Goal: Task Accomplishment & Management: Complete application form

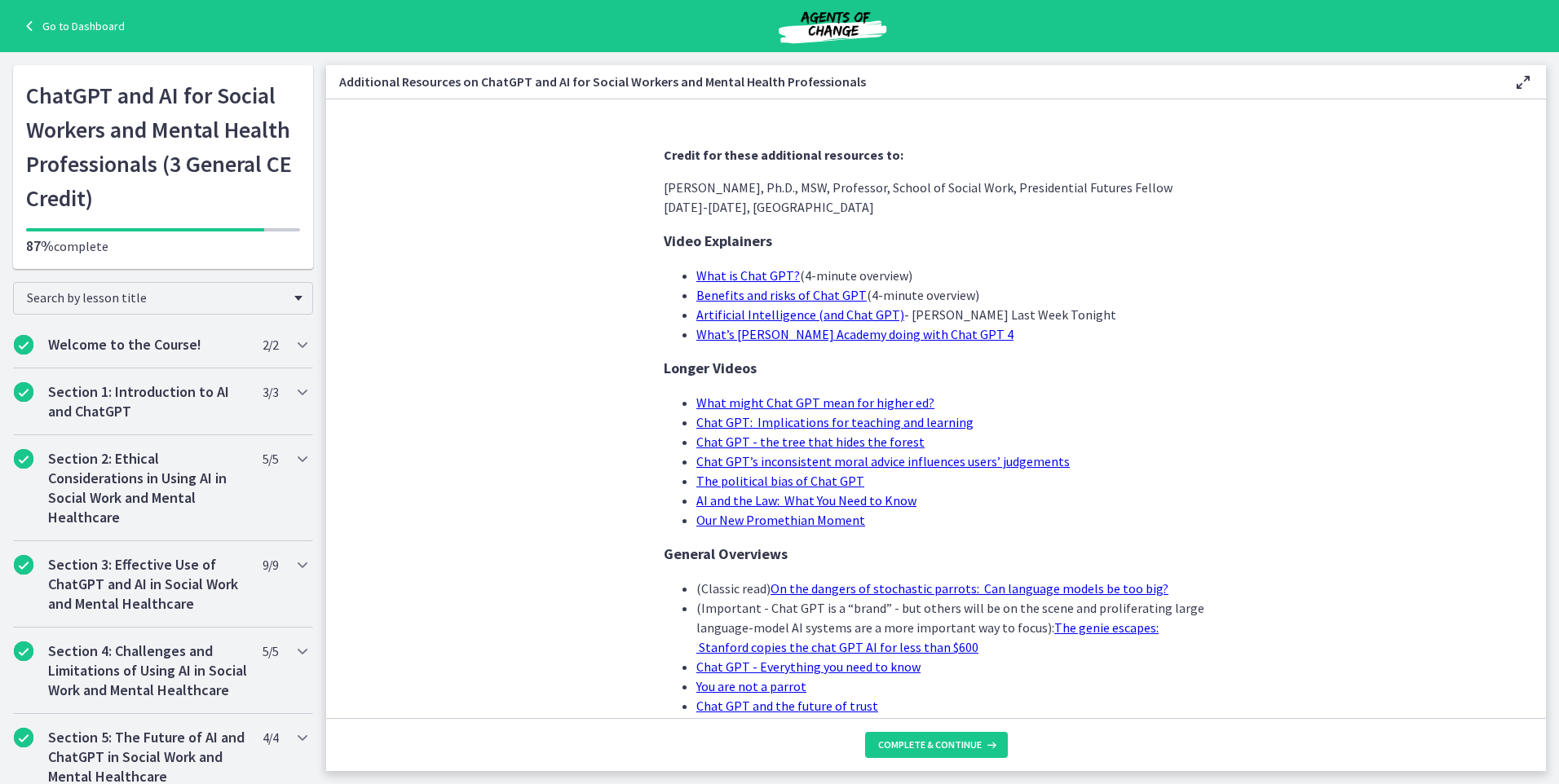
scroll to position [820, 0]
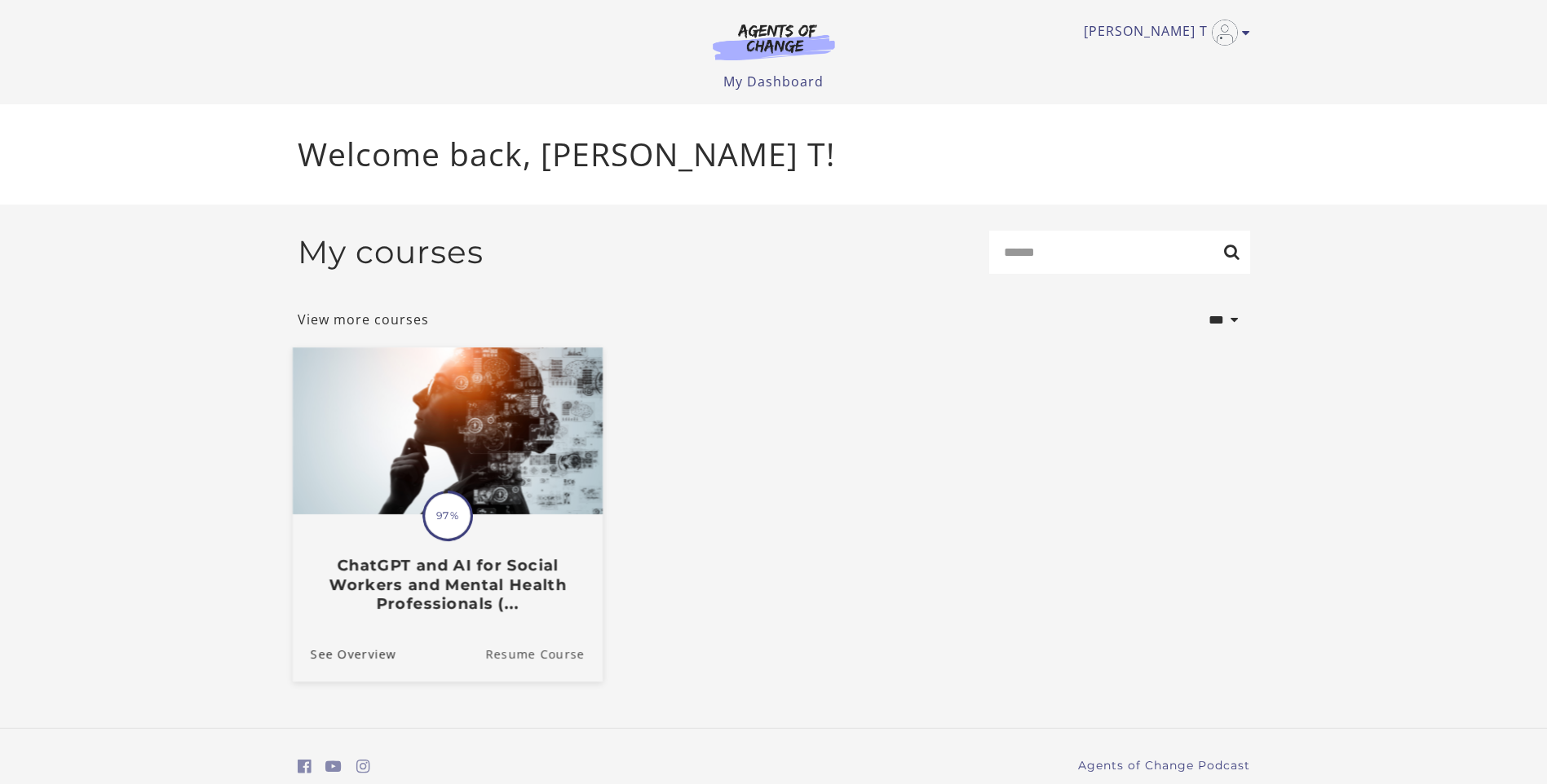
click at [555, 652] on link "Resume Course" at bounding box center [544, 652] width 118 height 55
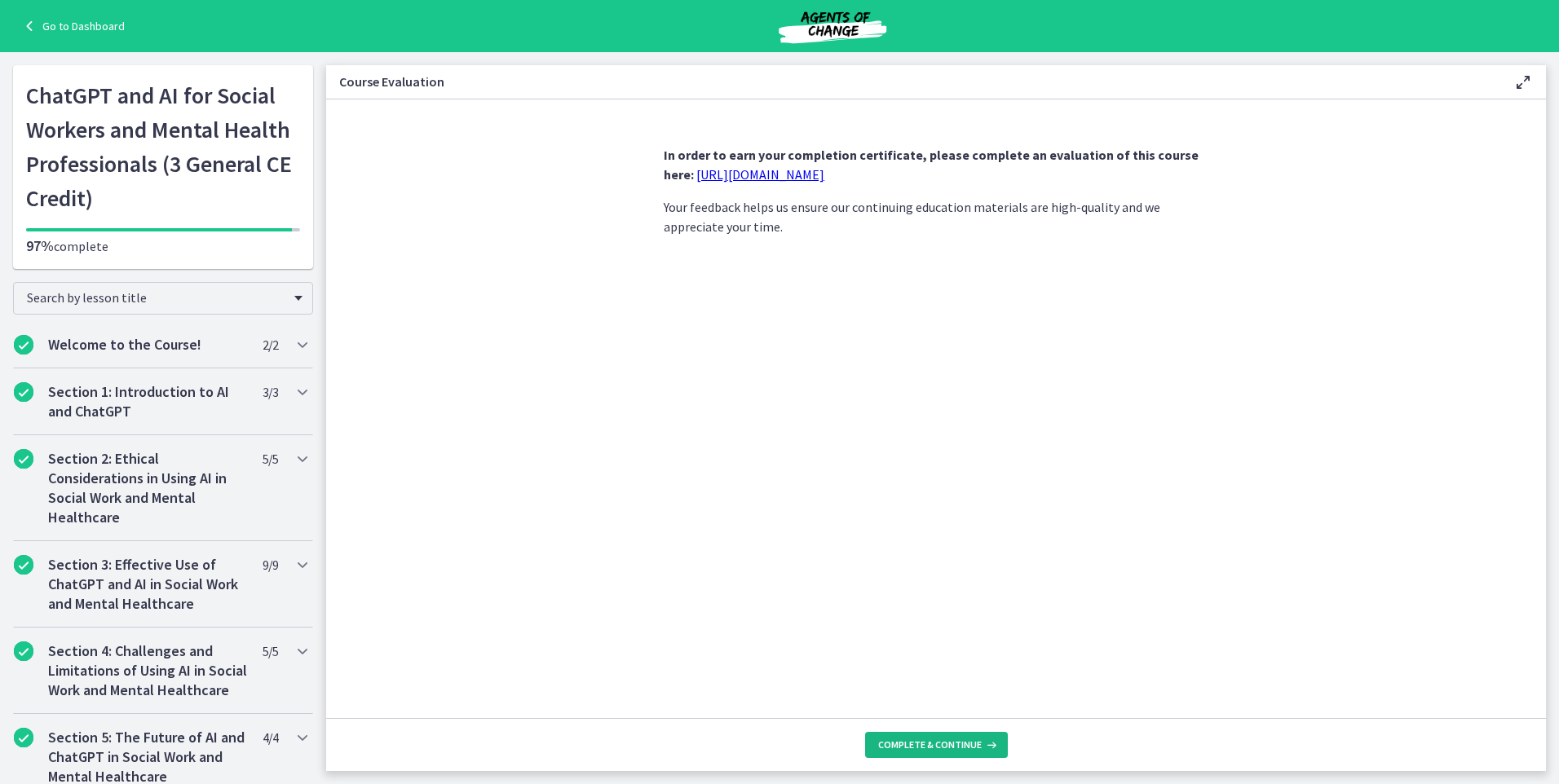
click at [946, 744] on span "Complete & continue" at bounding box center [930, 744] width 104 height 13
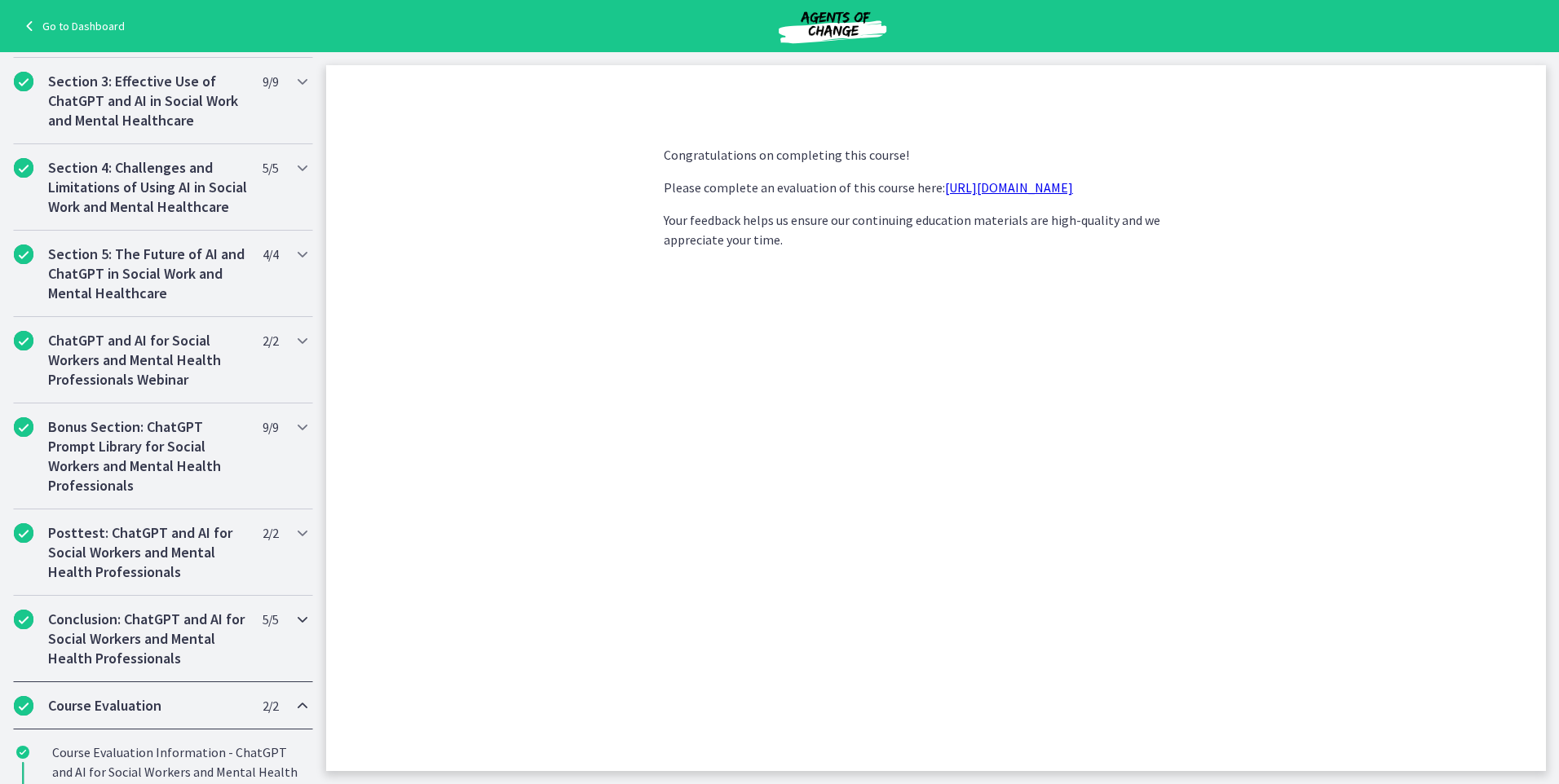
scroll to position [692, 0]
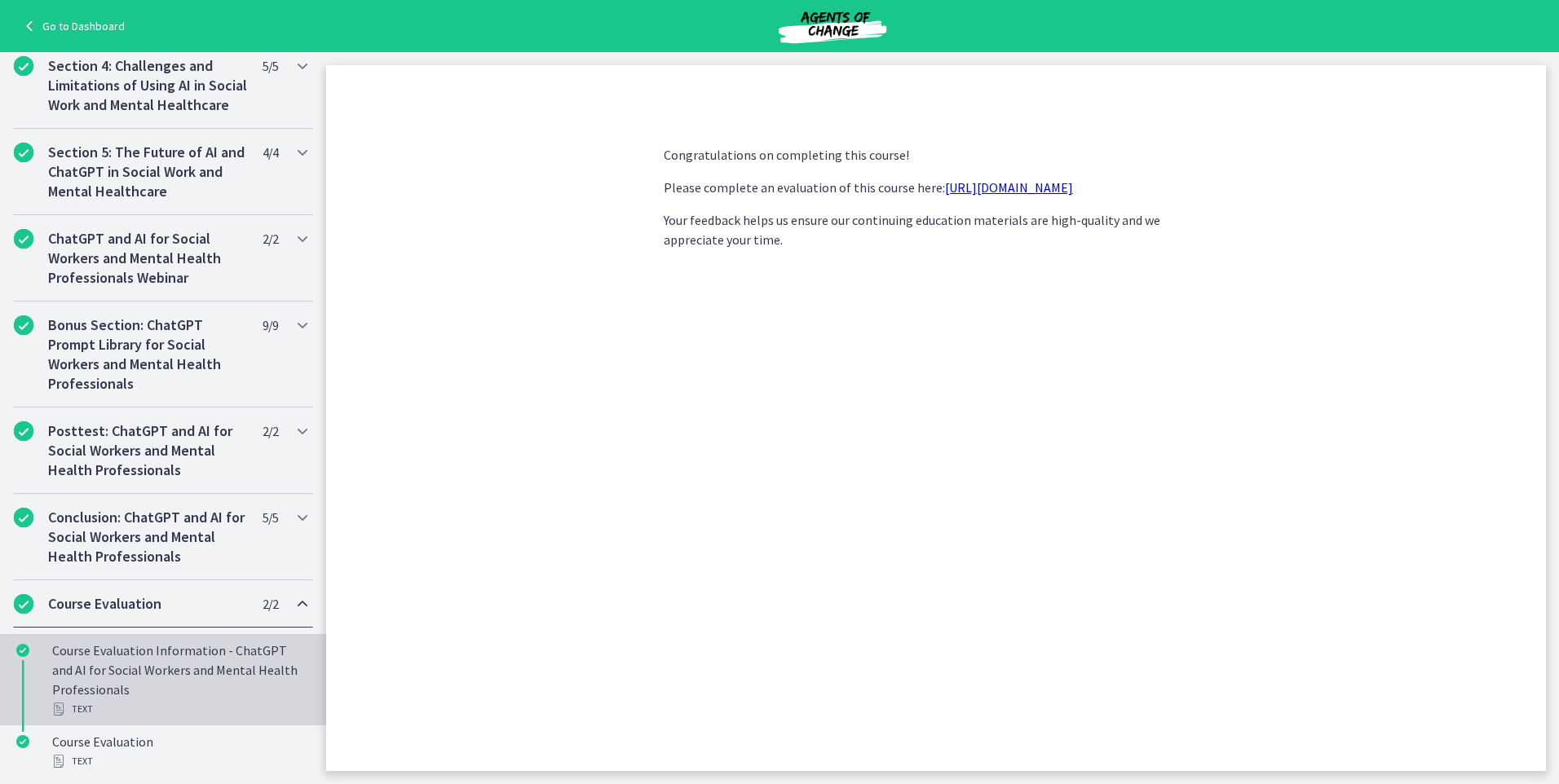
click at [163, 693] on div "Course Evaluation Information - ChatGPT and AI for Social Workers and Mental He…" at bounding box center [179, 679] width 254 height 78
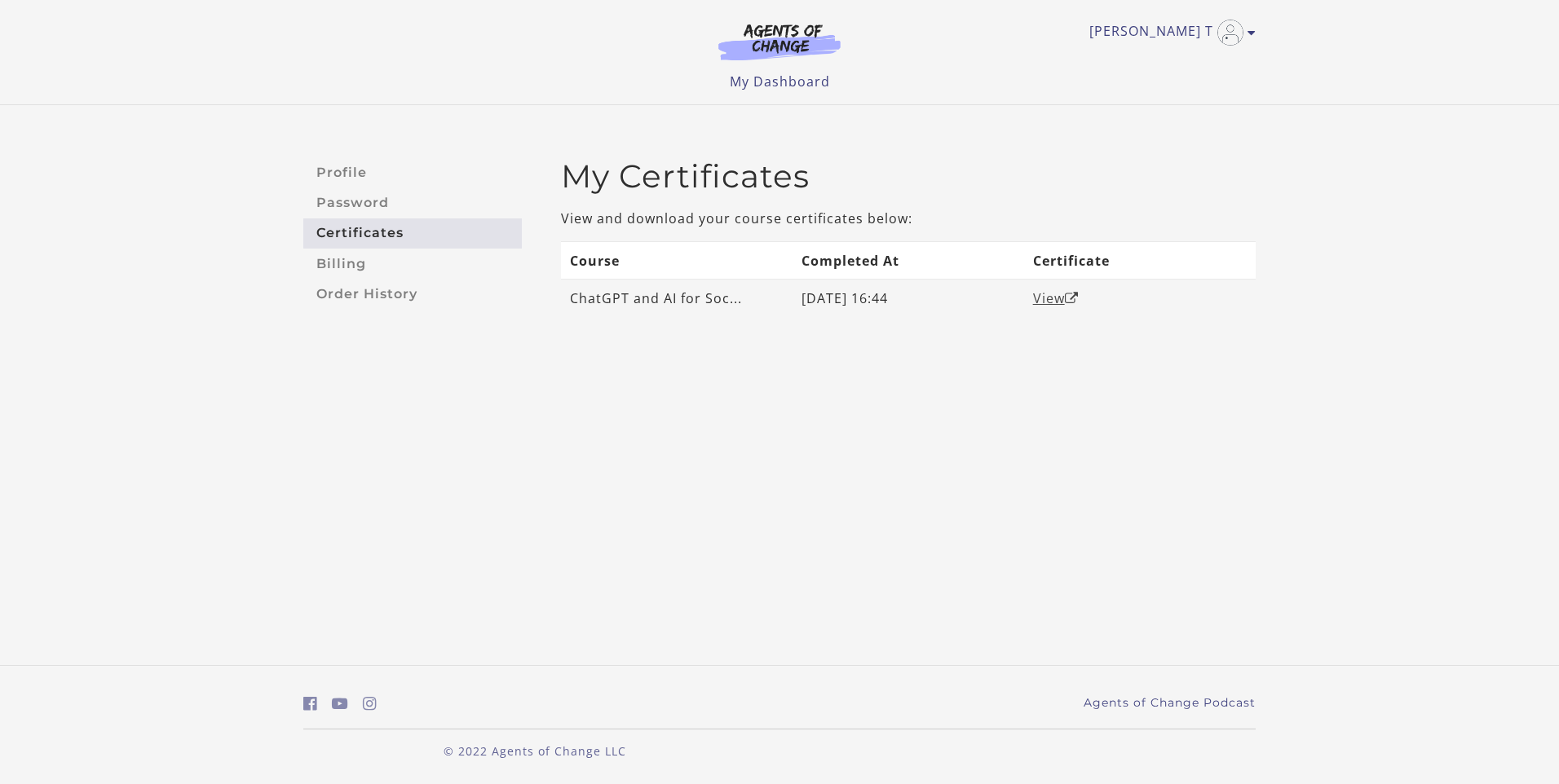
click at [1044, 299] on link "View" at bounding box center [1055, 298] width 46 height 18
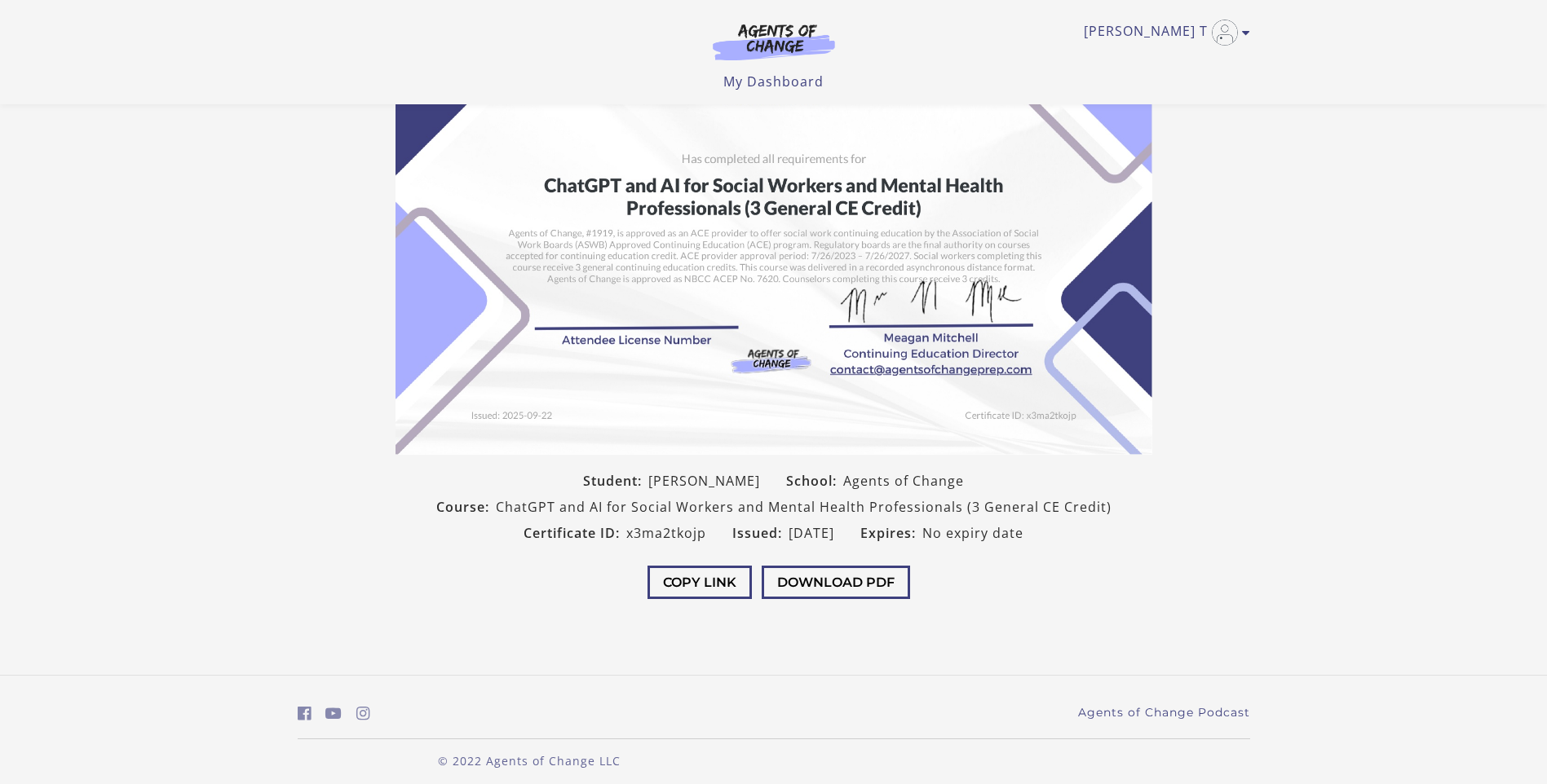
scroll to position [128, 0]
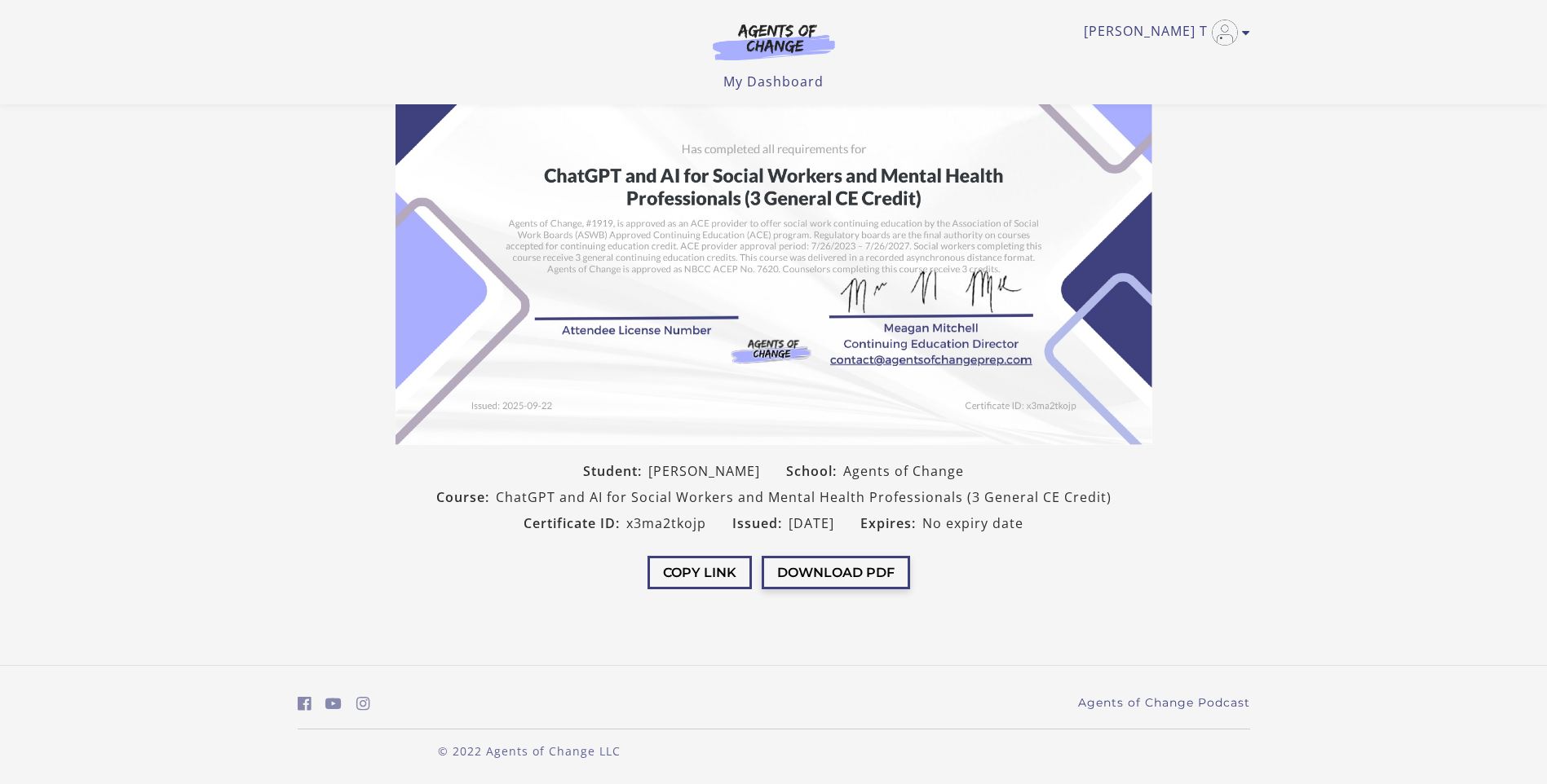
click at [818, 564] on button "Download PDF" at bounding box center [835, 572] width 148 height 34
